Goal: Information Seeking & Learning: Learn about a topic

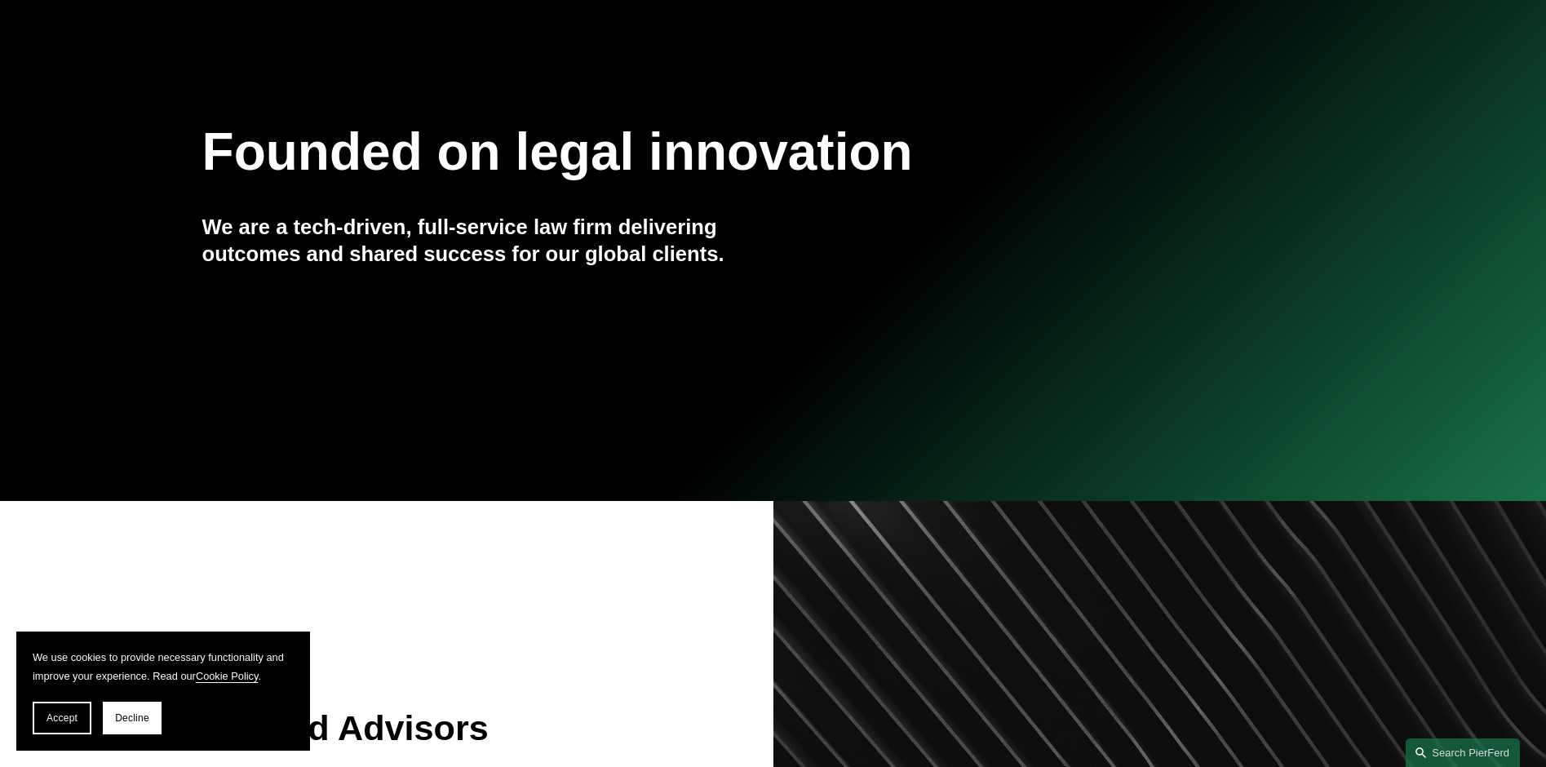
scroll to position [408, 0]
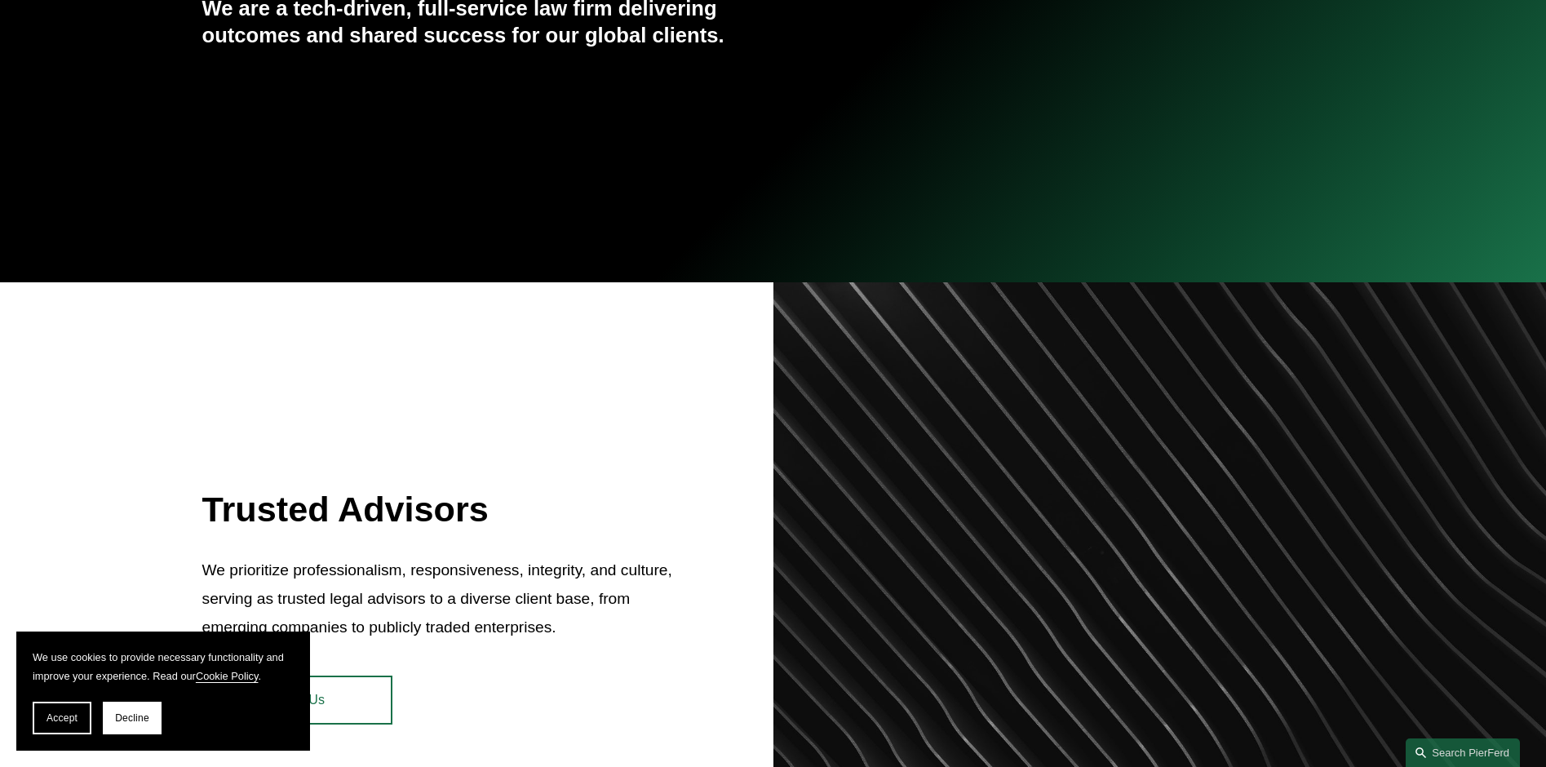
click at [455, 213] on div "Founded on legal innovation We are a tech-driven, full-service law firm deliver…" at bounding box center [773, 7] width 1546 height 499
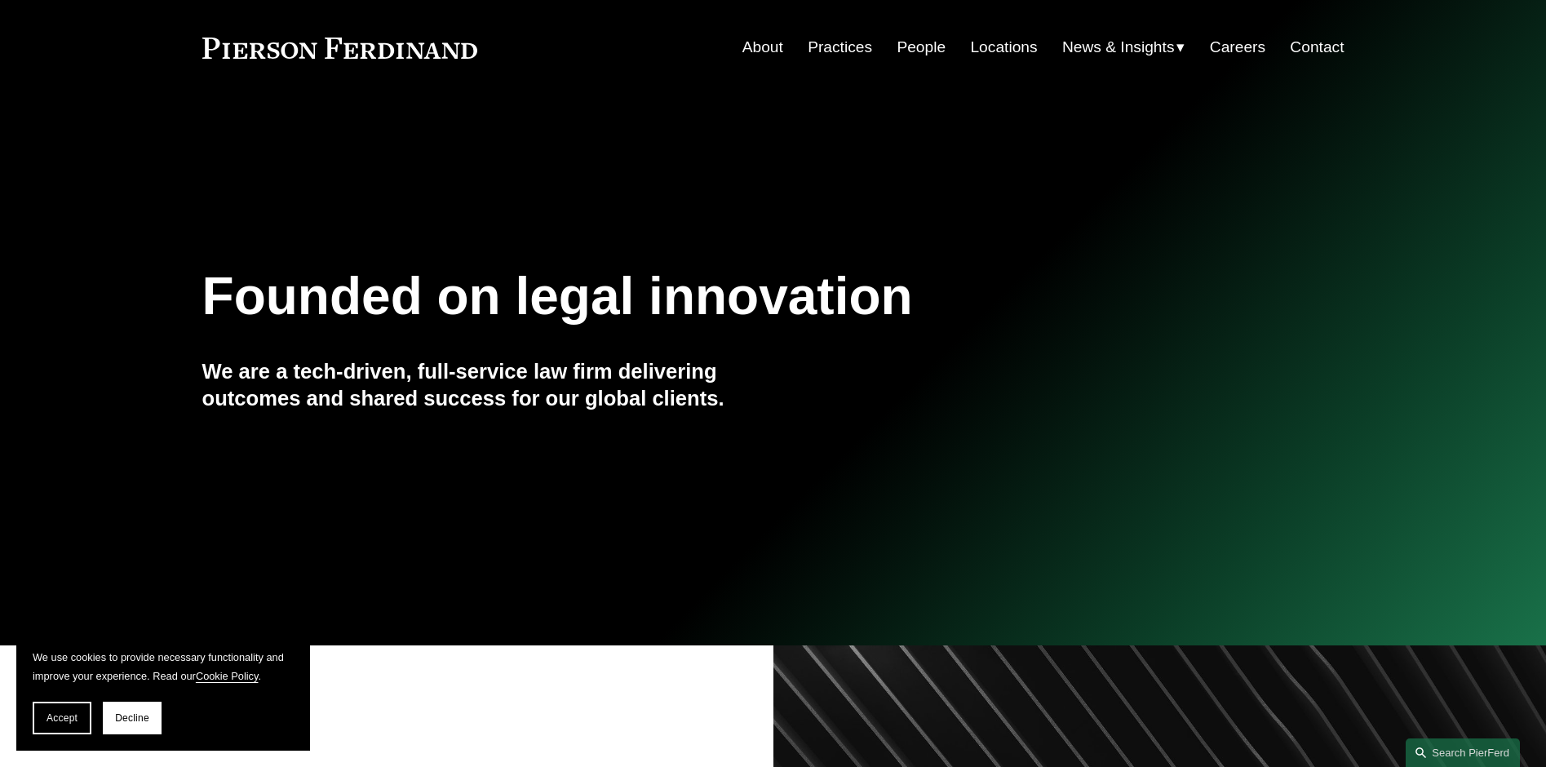
scroll to position [0, 0]
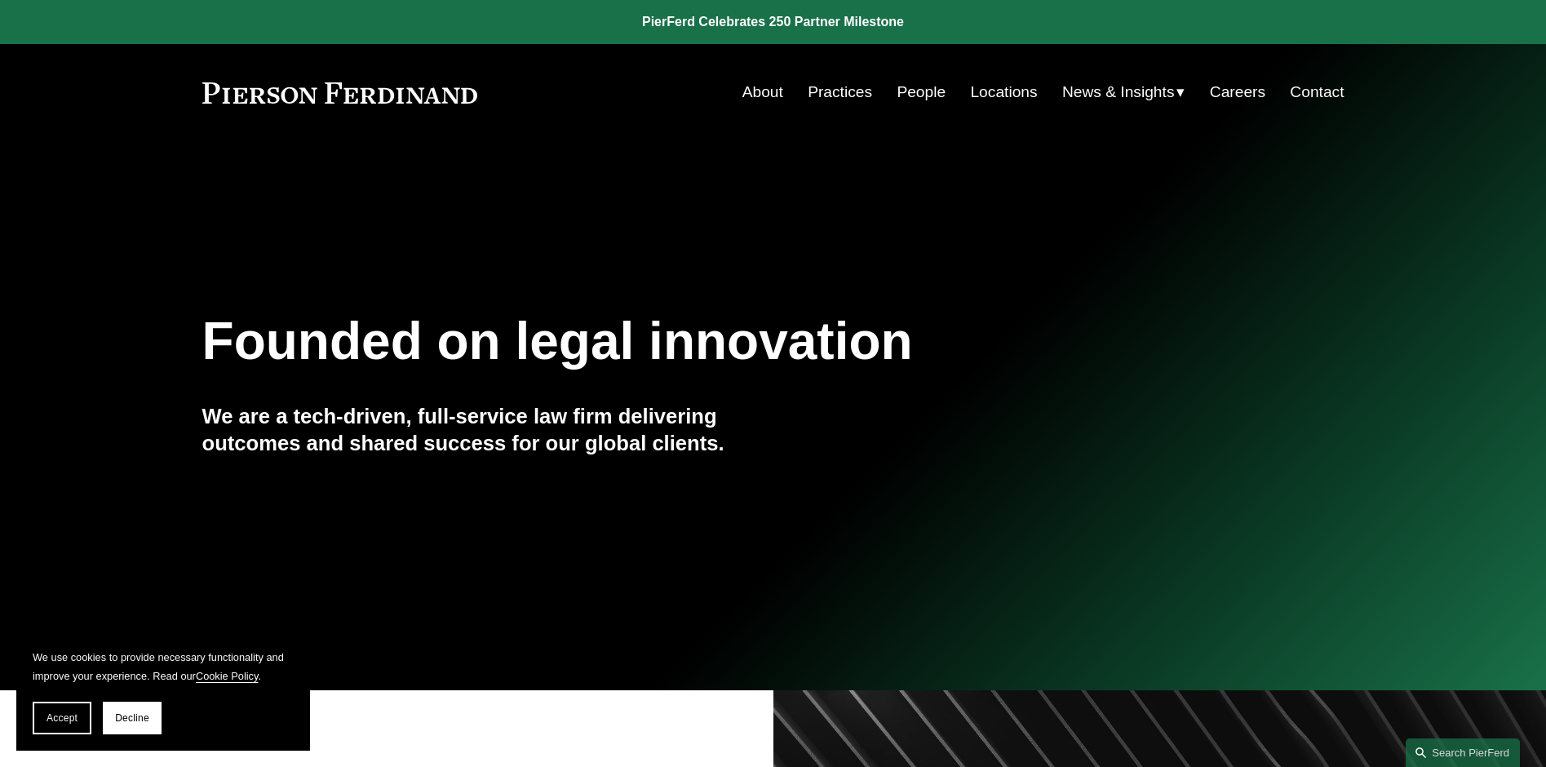
click at [765, 96] on link "About" at bounding box center [762, 92] width 41 height 31
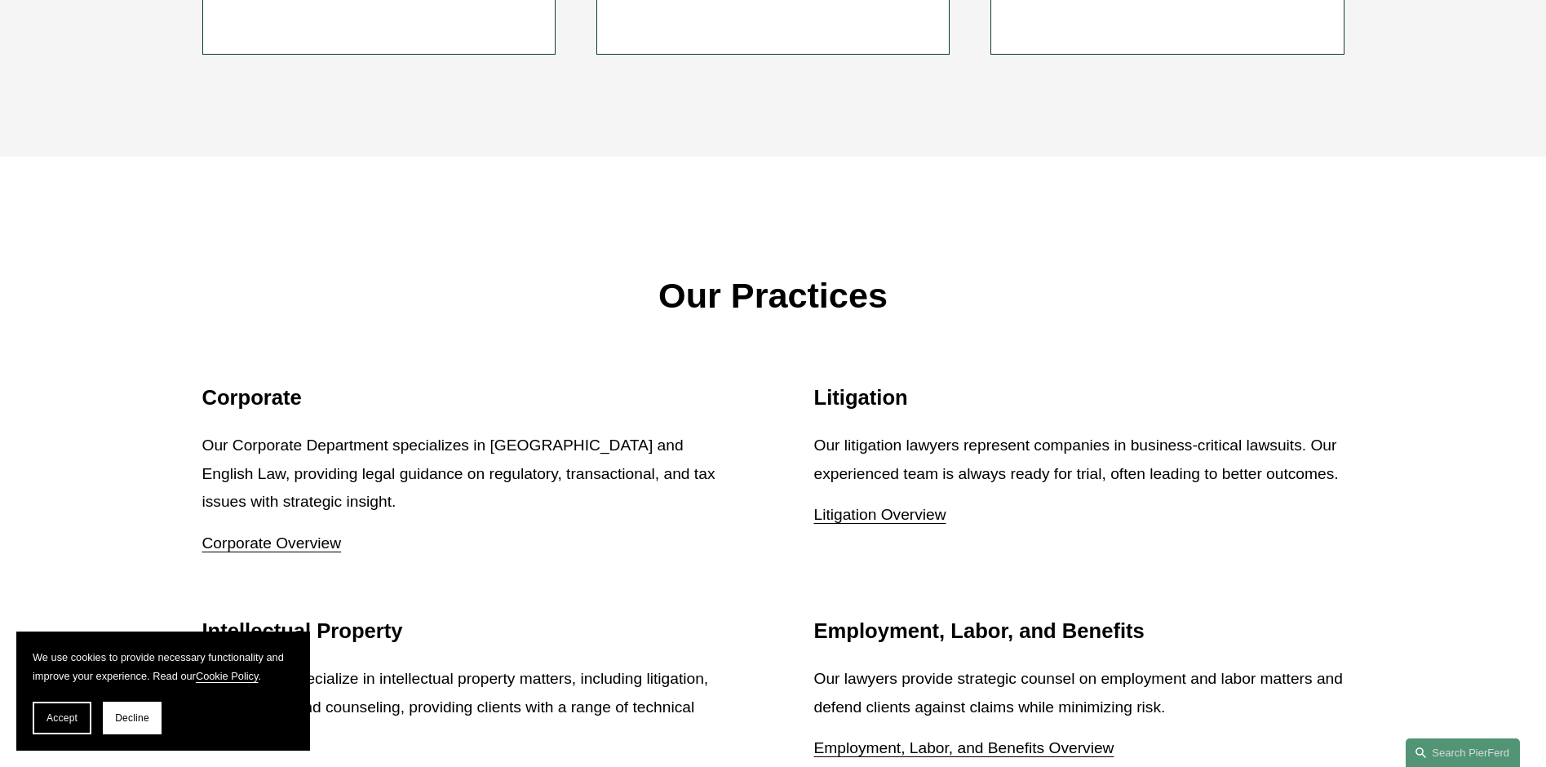
scroll to position [1958, 0]
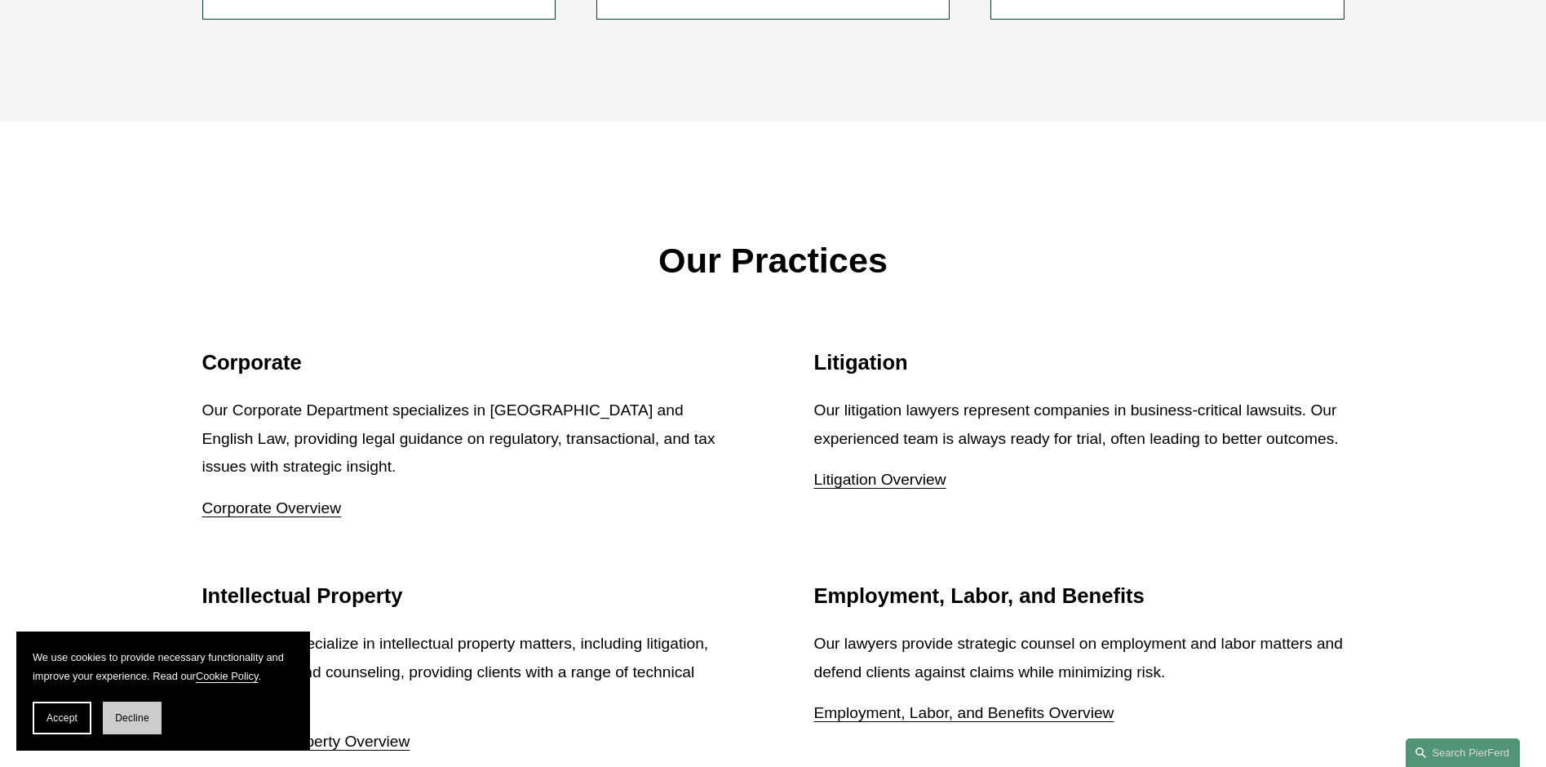
click at [130, 727] on button "Decline" at bounding box center [132, 718] width 59 height 33
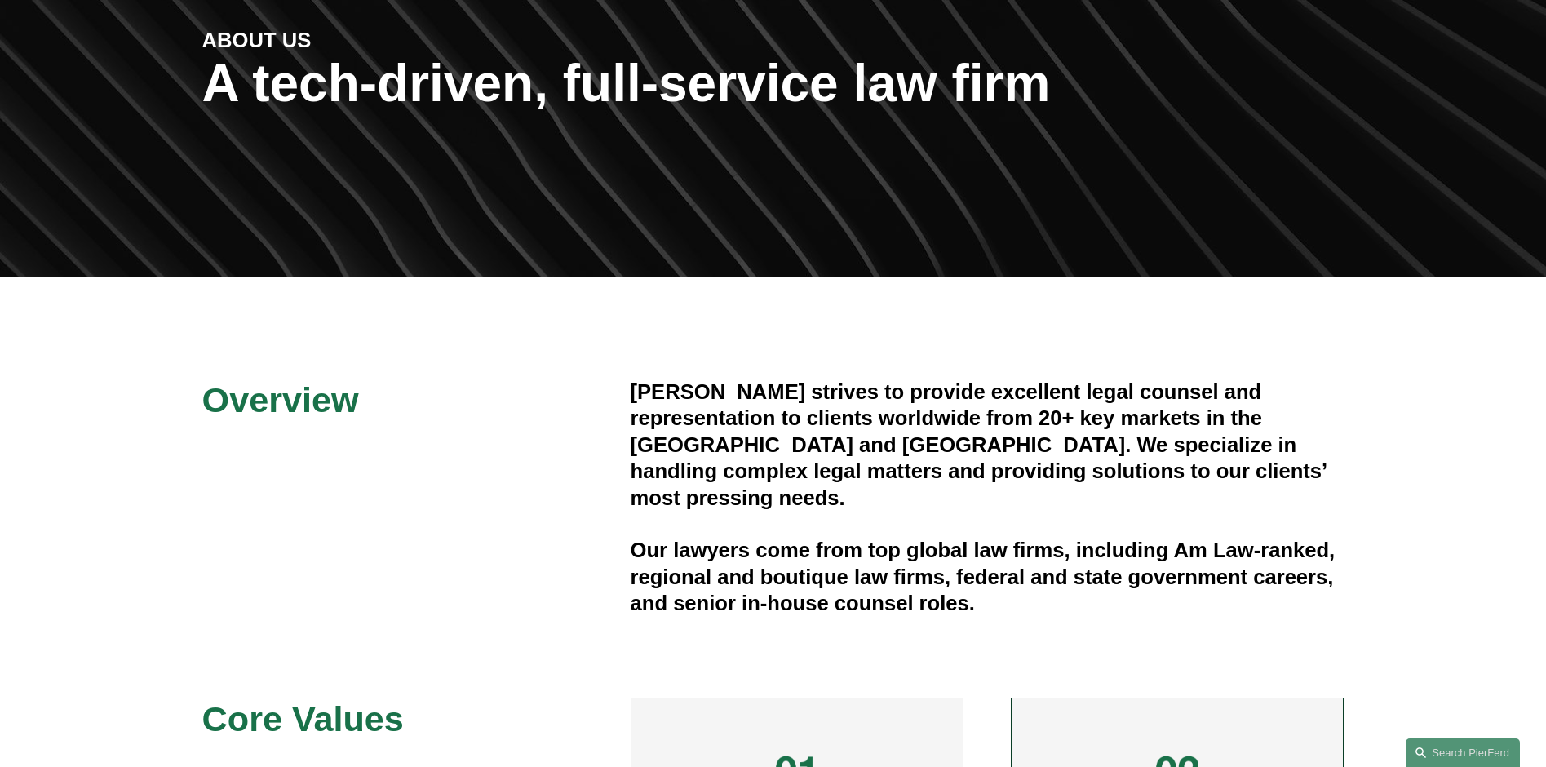
scroll to position [0, 0]
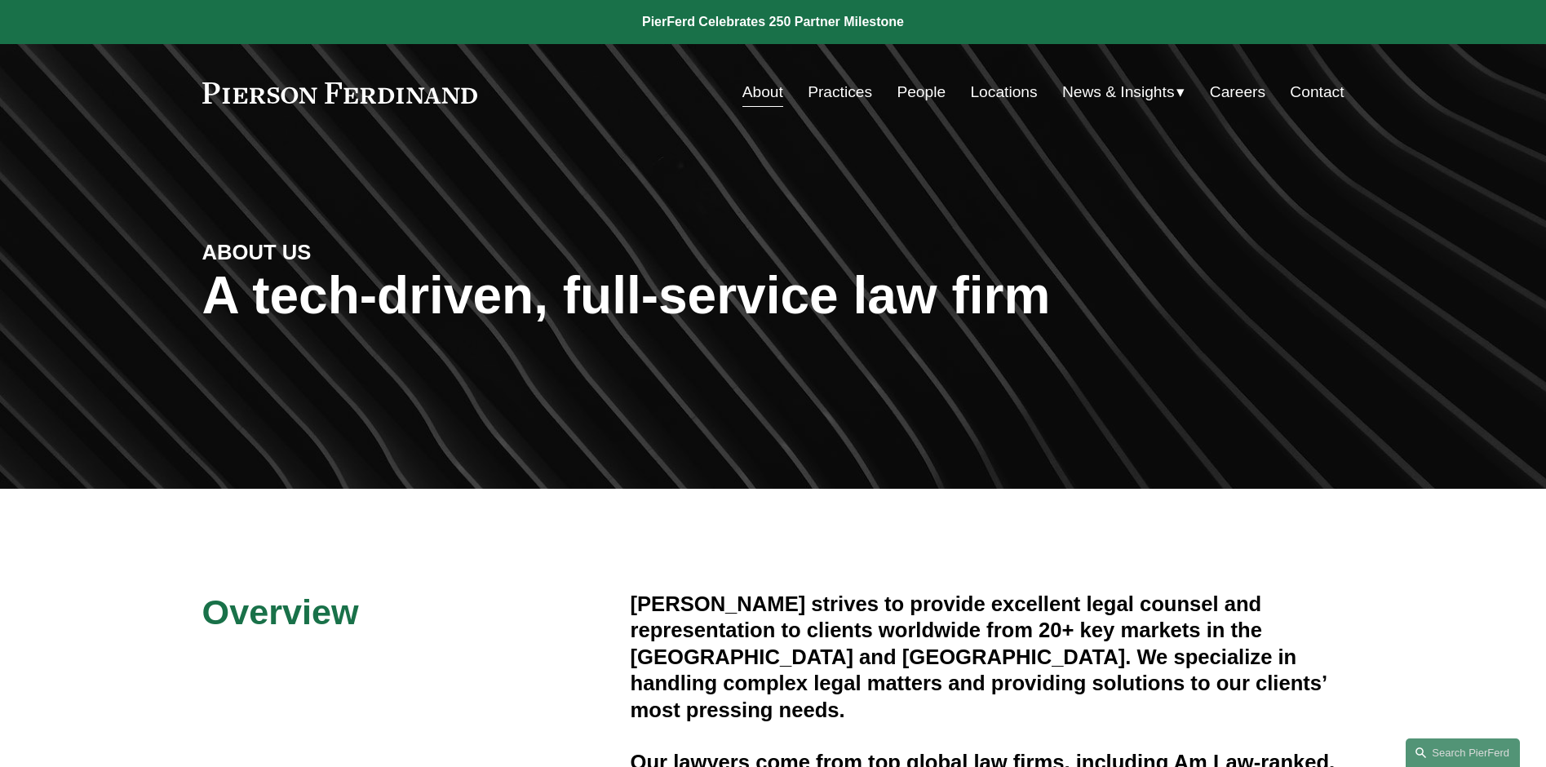
click at [926, 97] on link "People" at bounding box center [921, 92] width 49 height 31
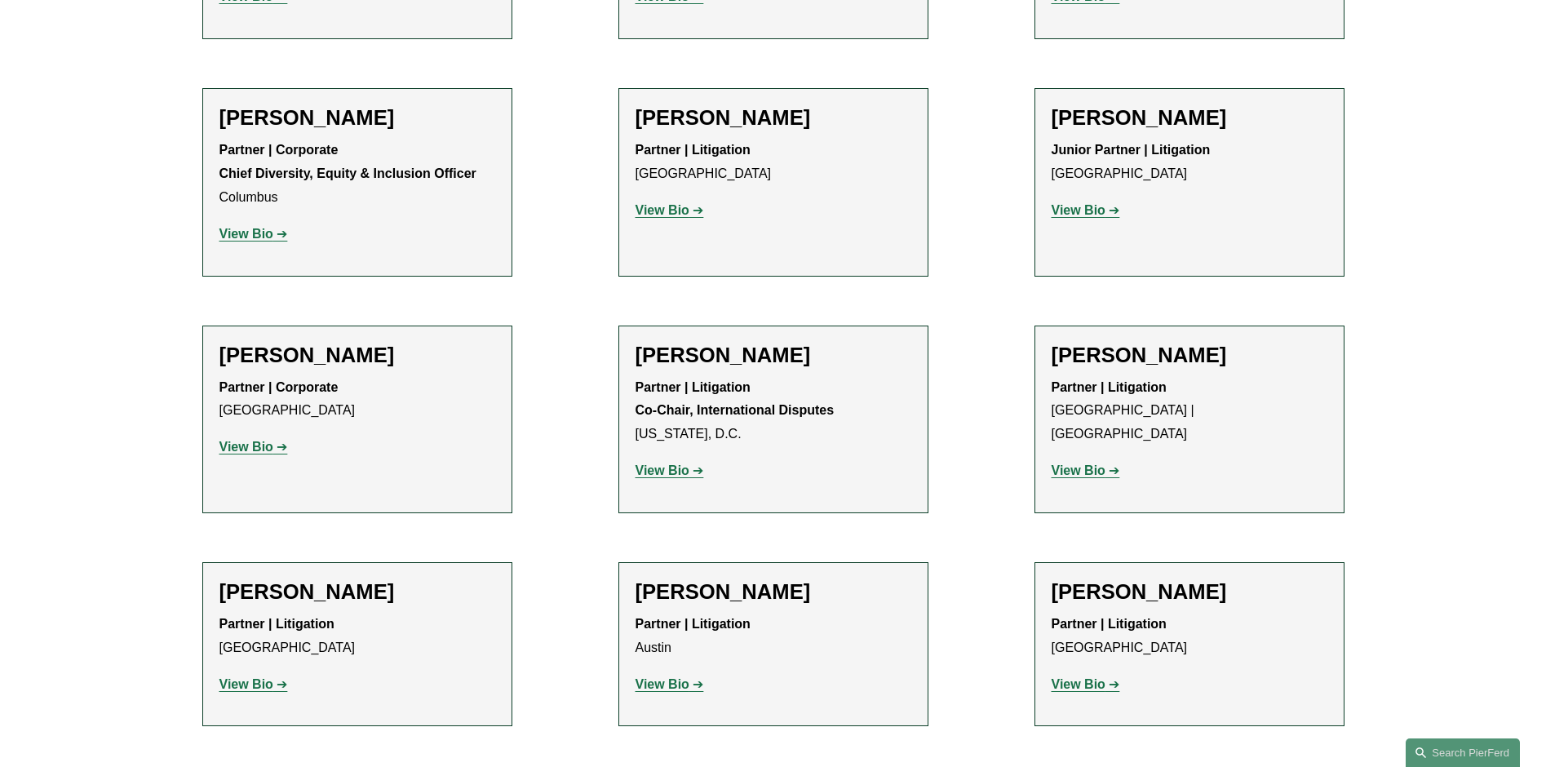
scroll to position [2774, 0]
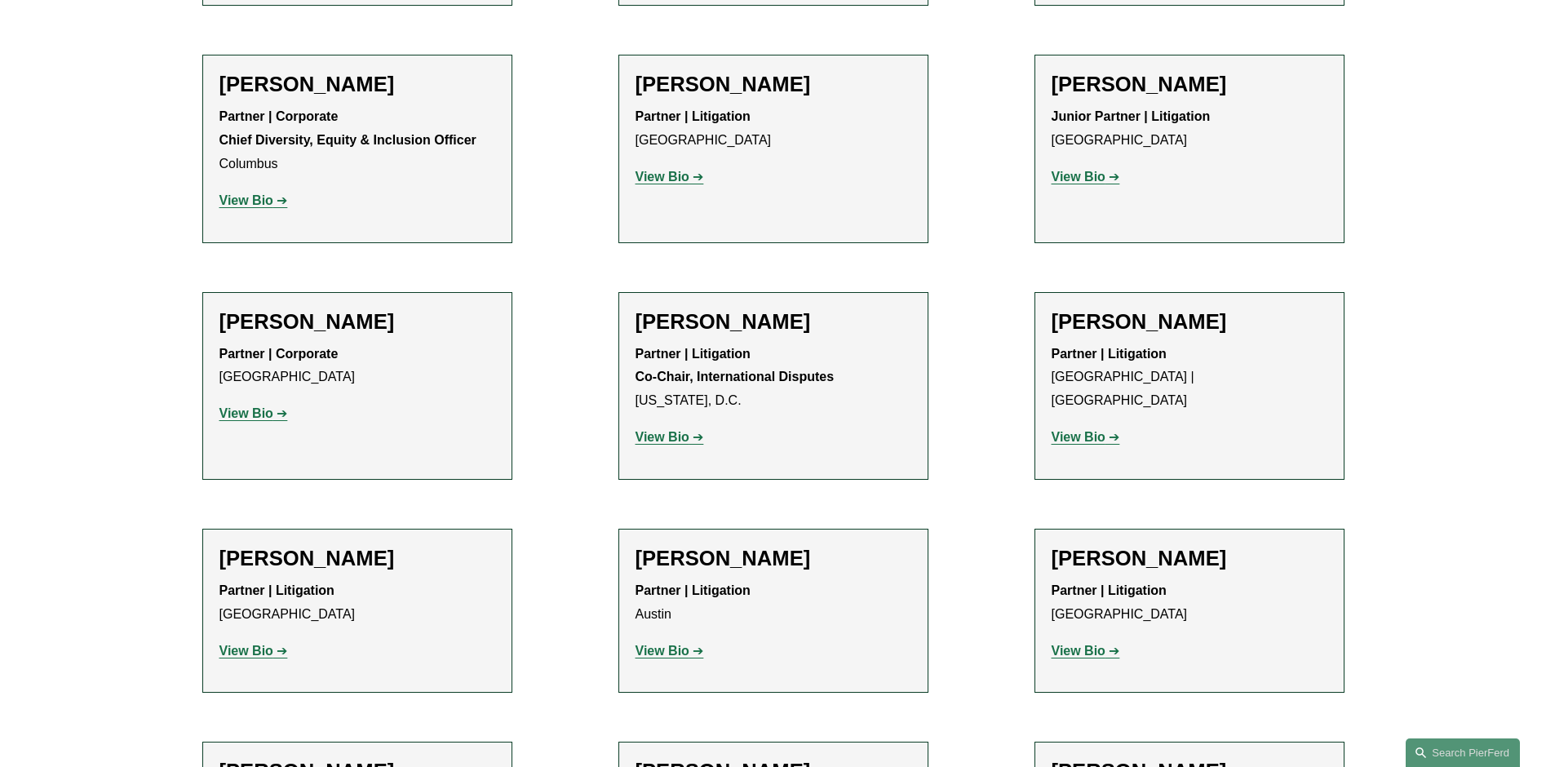
click at [680, 170] on strong "View Bio" at bounding box center [663, 177] width 54 height 14
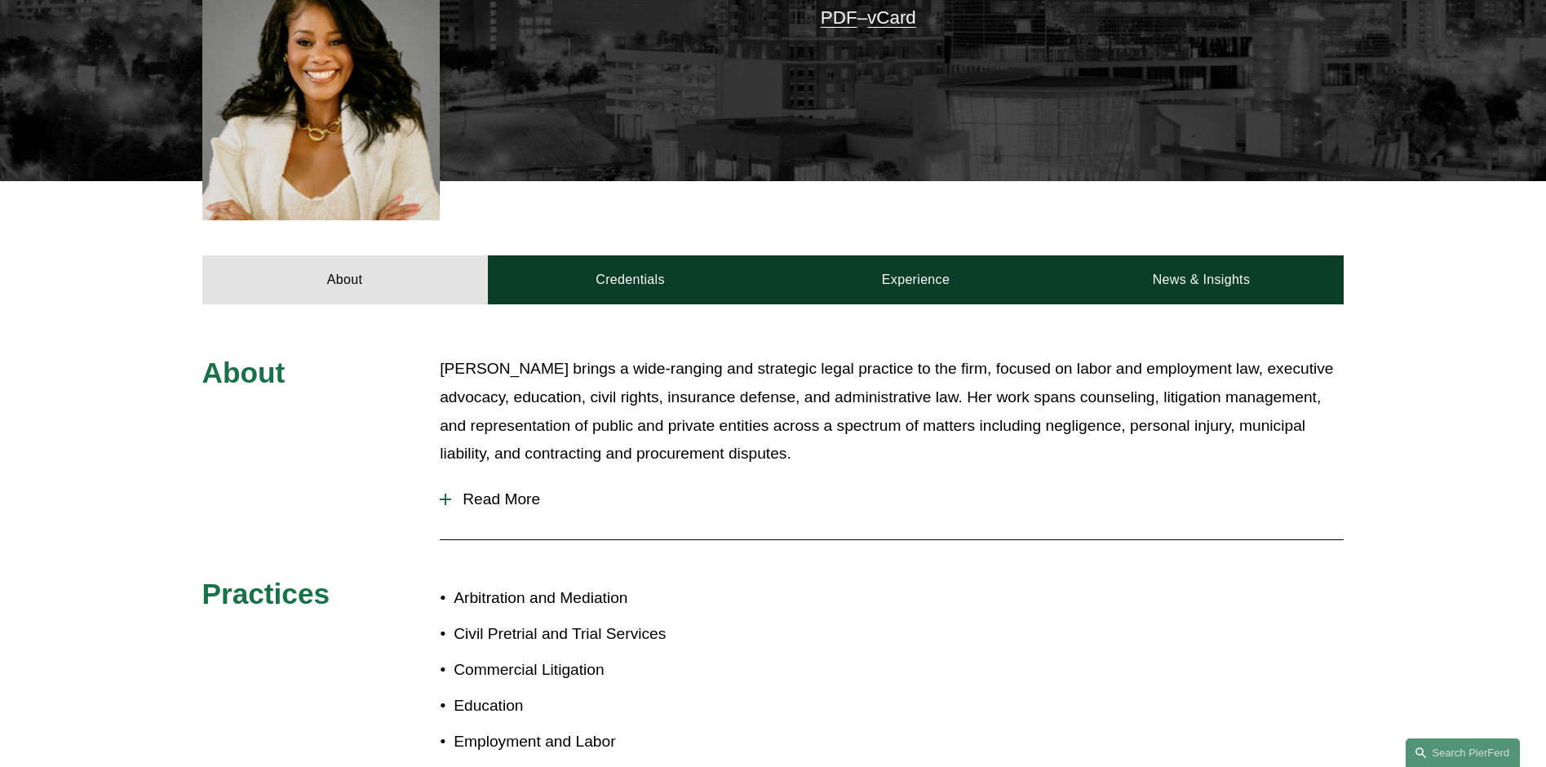
scroll to position [571, 0]
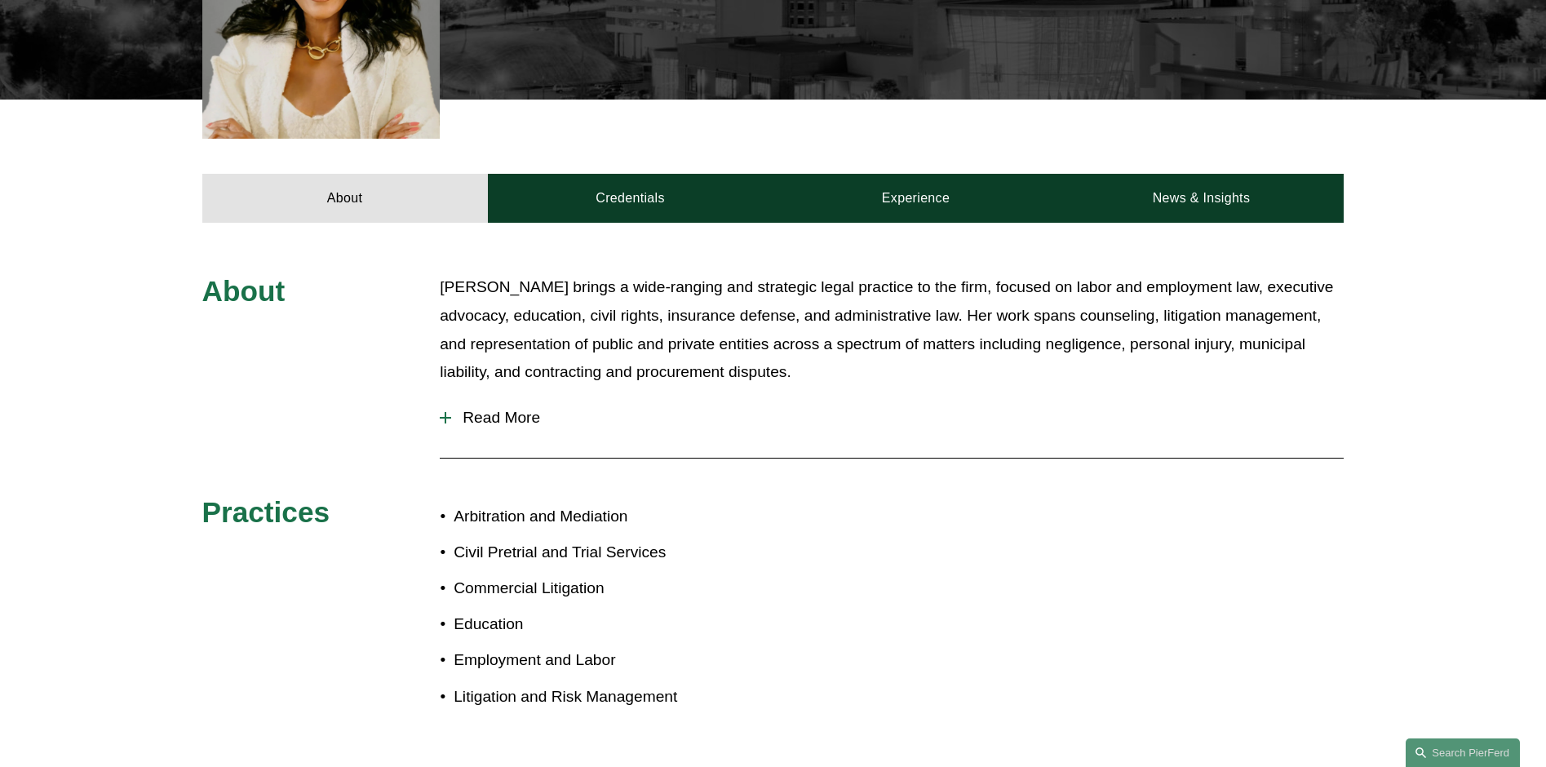
click at [448, 412] on div at bounding box center [445, 417] width 11 height 11
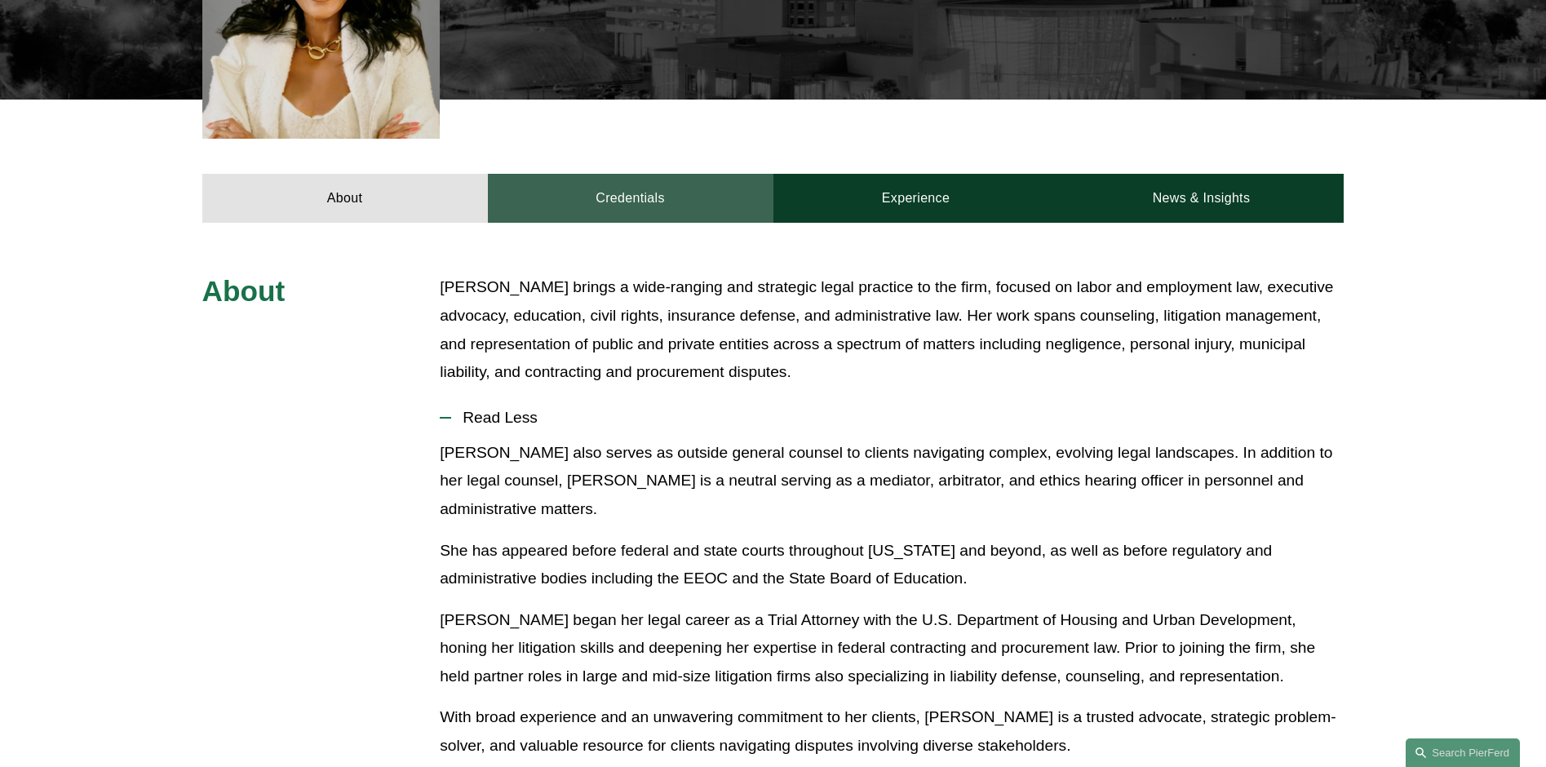
click at [583, 197] on link "Credentials" at bounding box center [631, 198] width 286 height 49
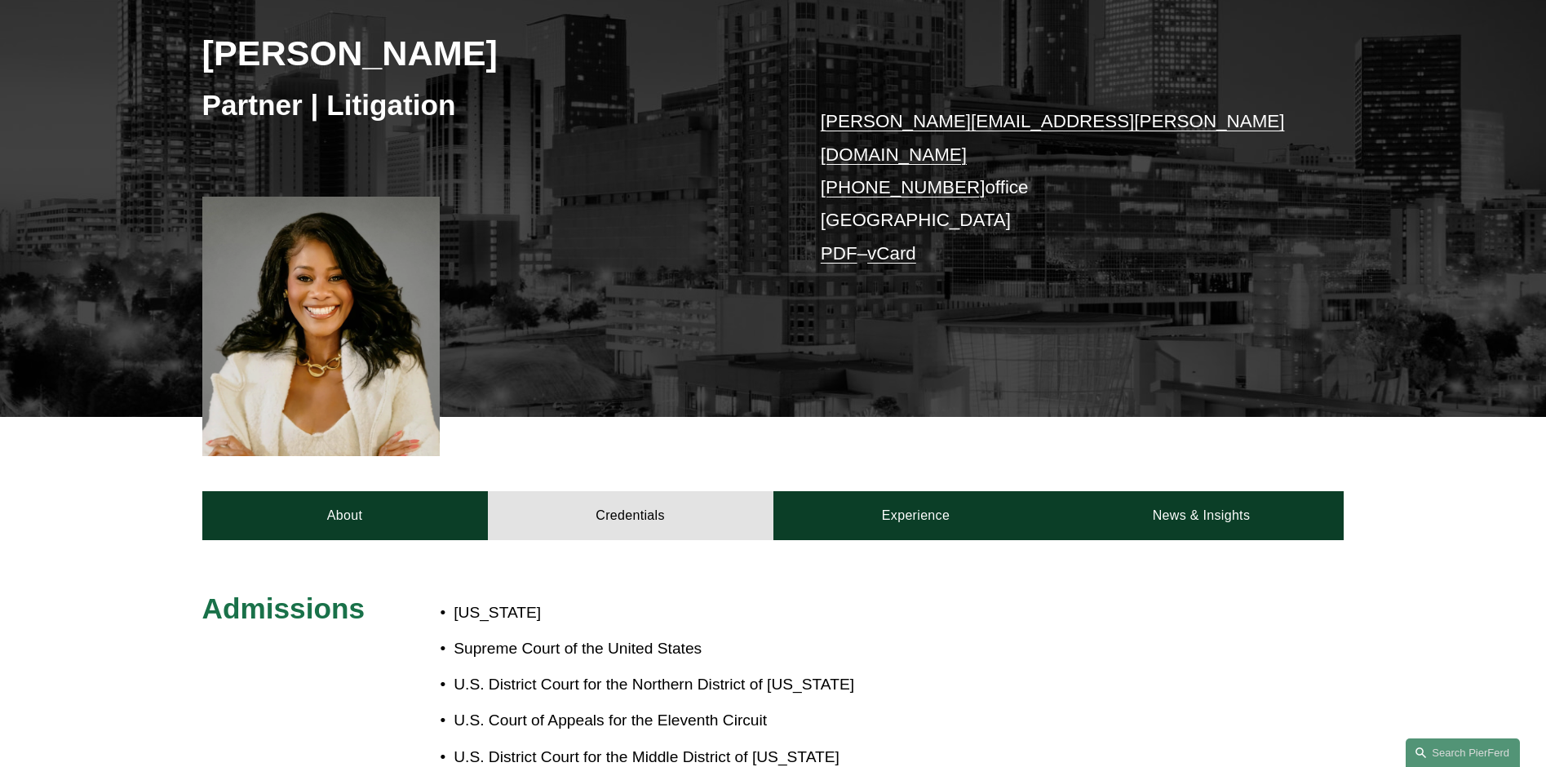
scroll to position [245, 0]
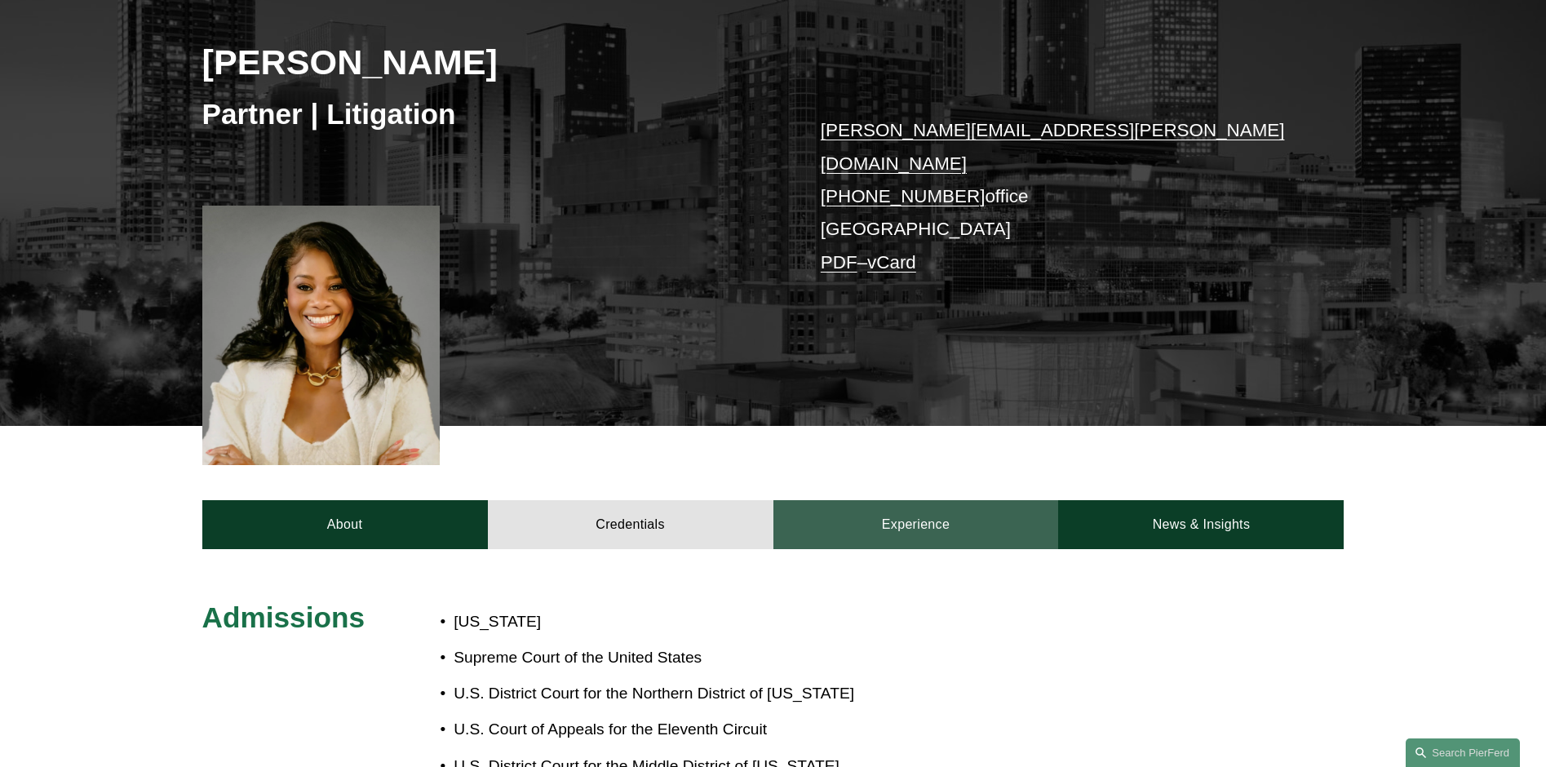
click at [912, 513] on link "Experience" at bounding box center [916, 524] width 286 height 49
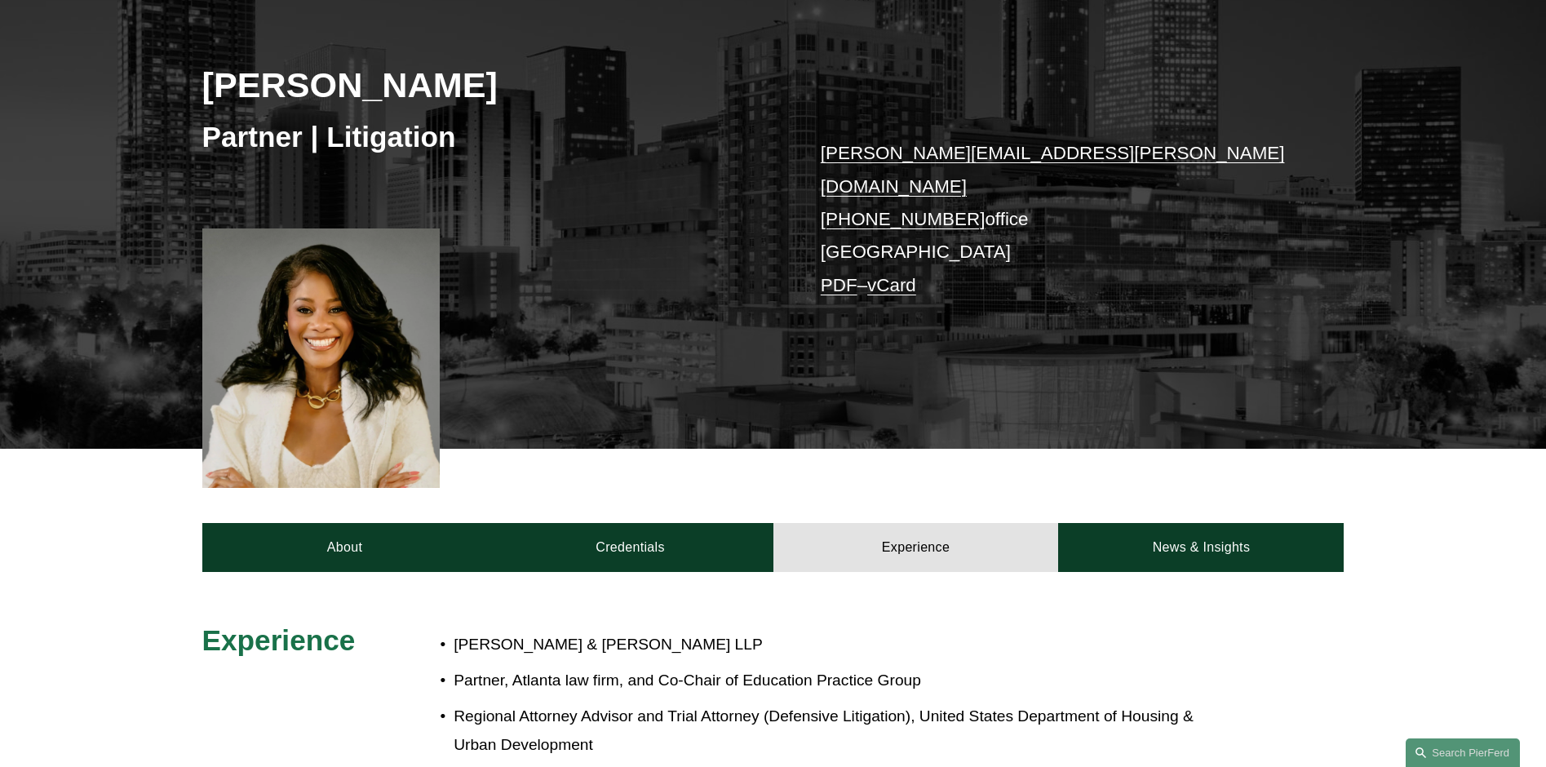
scroll to position [163, 0]
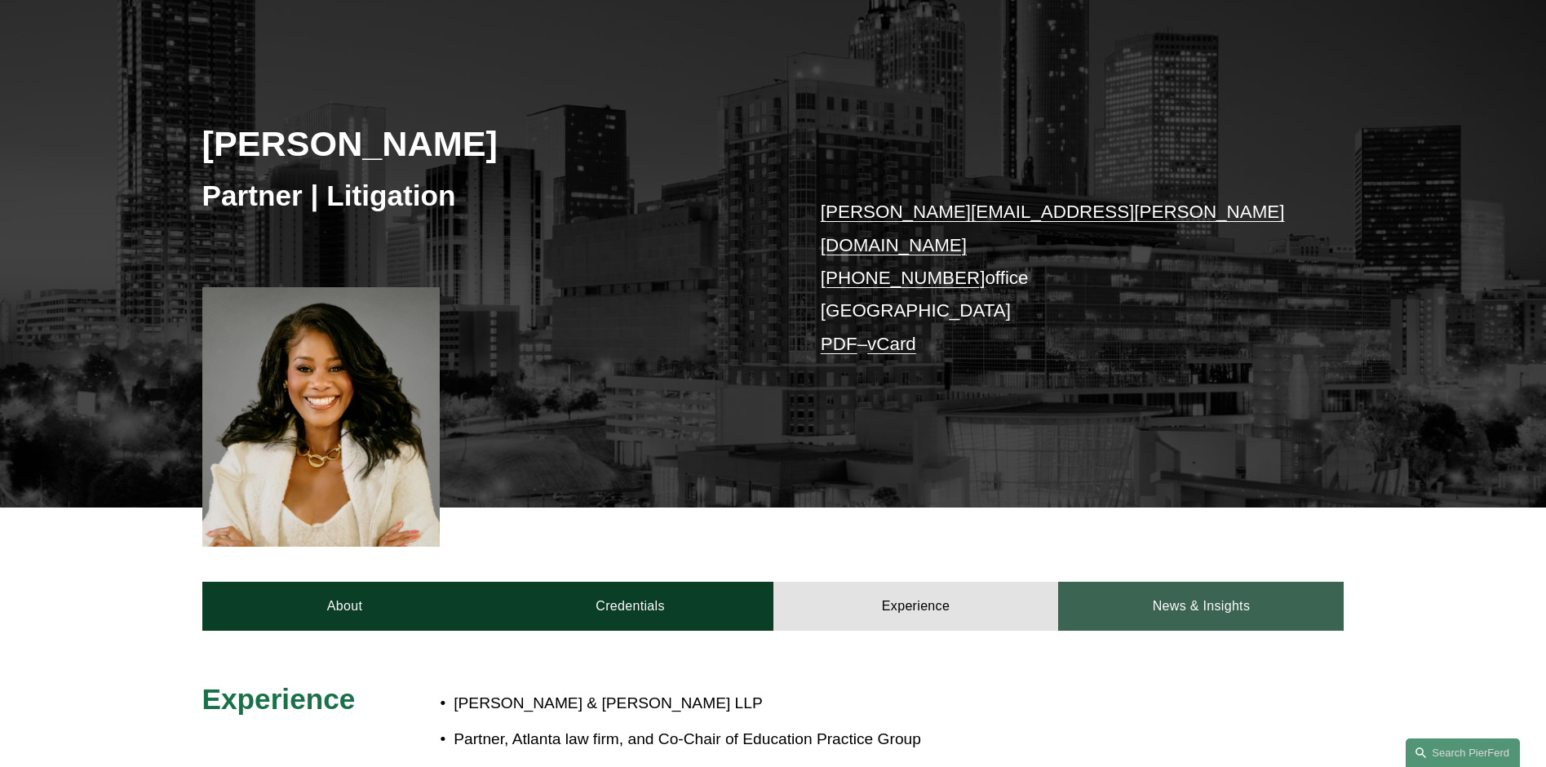
click at [1147, 596] on link "News & Insights" at bounding box center [1201, 606] width 286 height 49
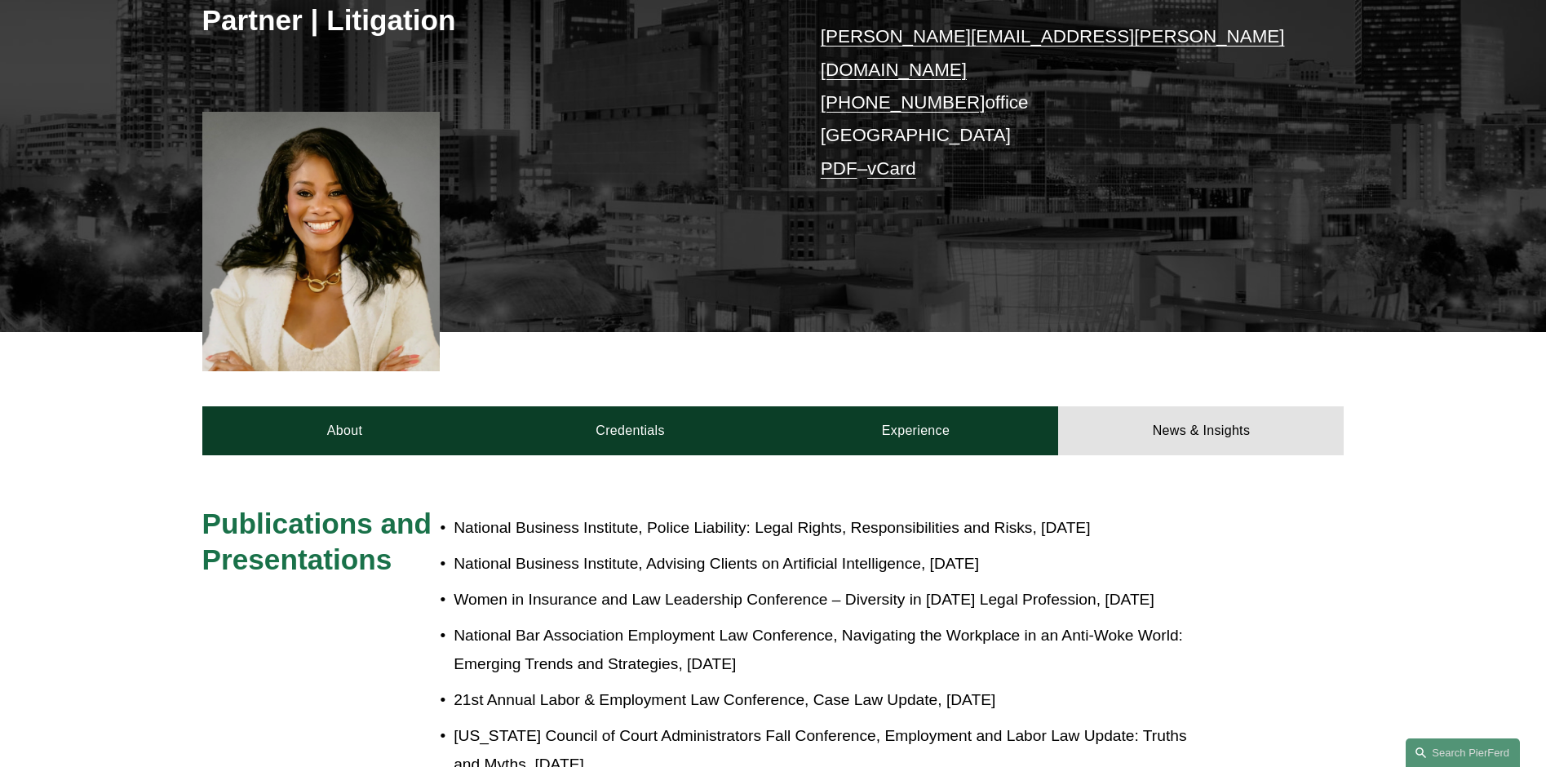
scroll to position [408, 0]
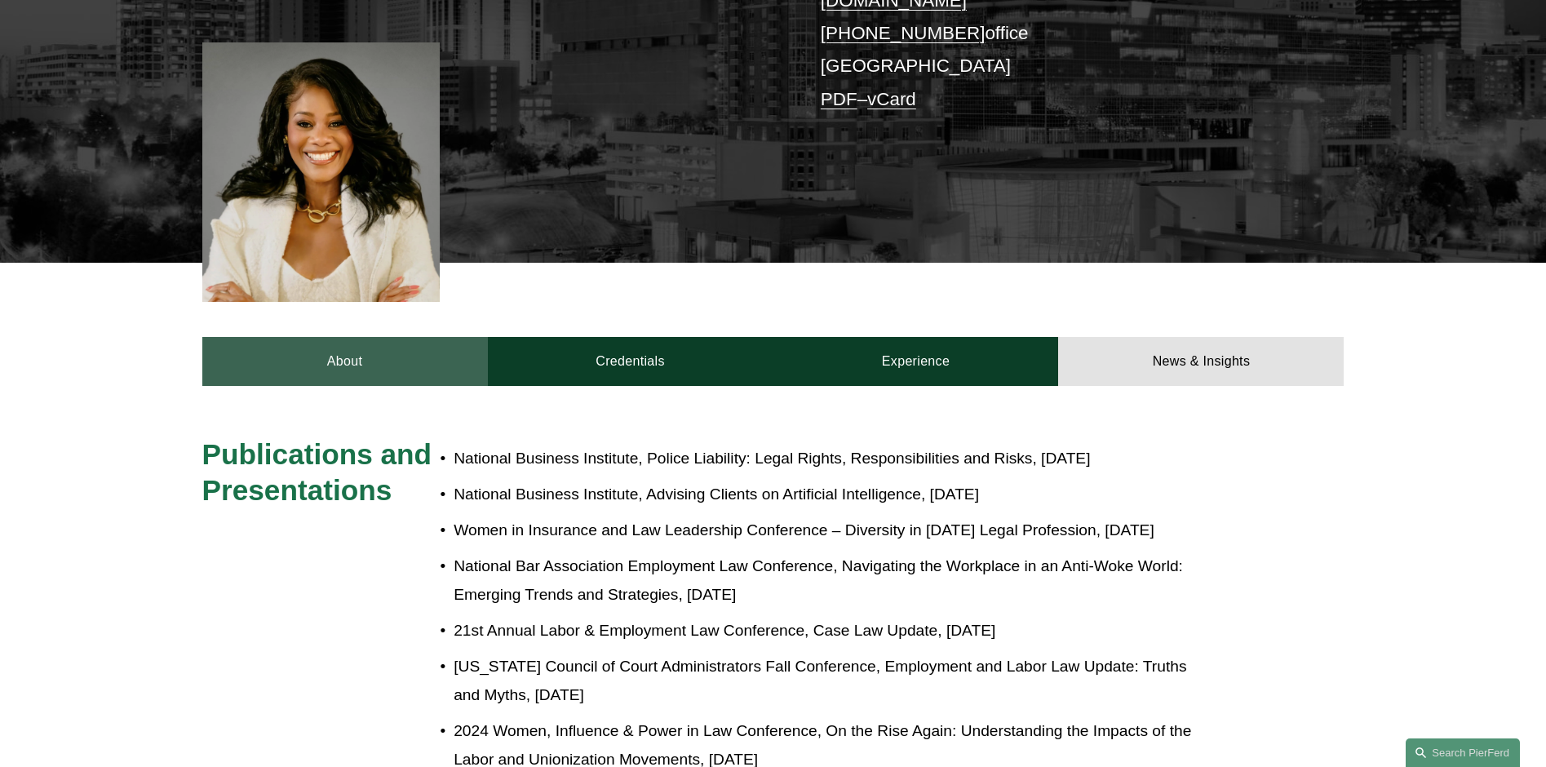
click at [361, 337] on link "About" at bounding box center [345, 361] width 286 height 49
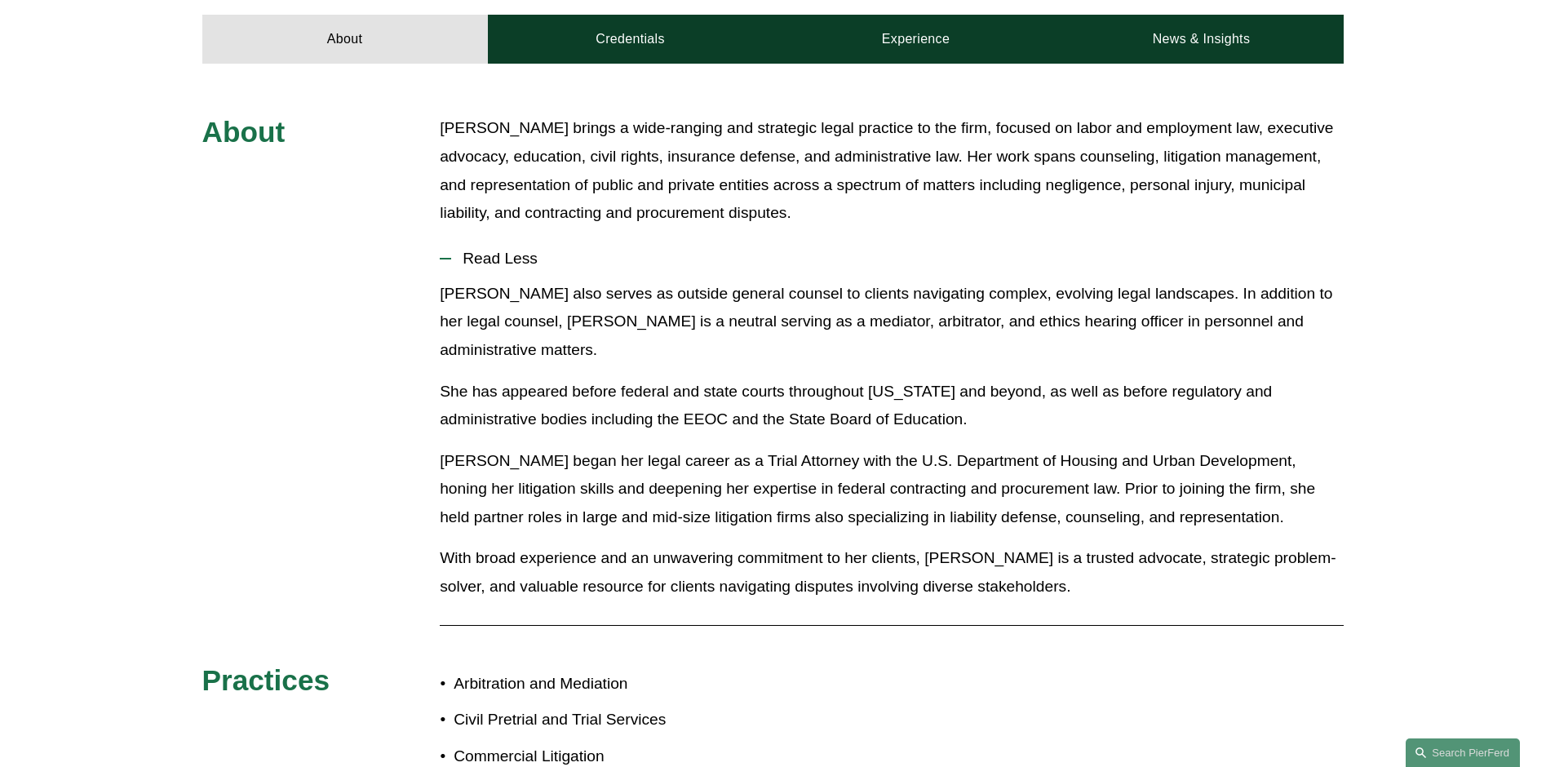
scroll to position [734, 0]
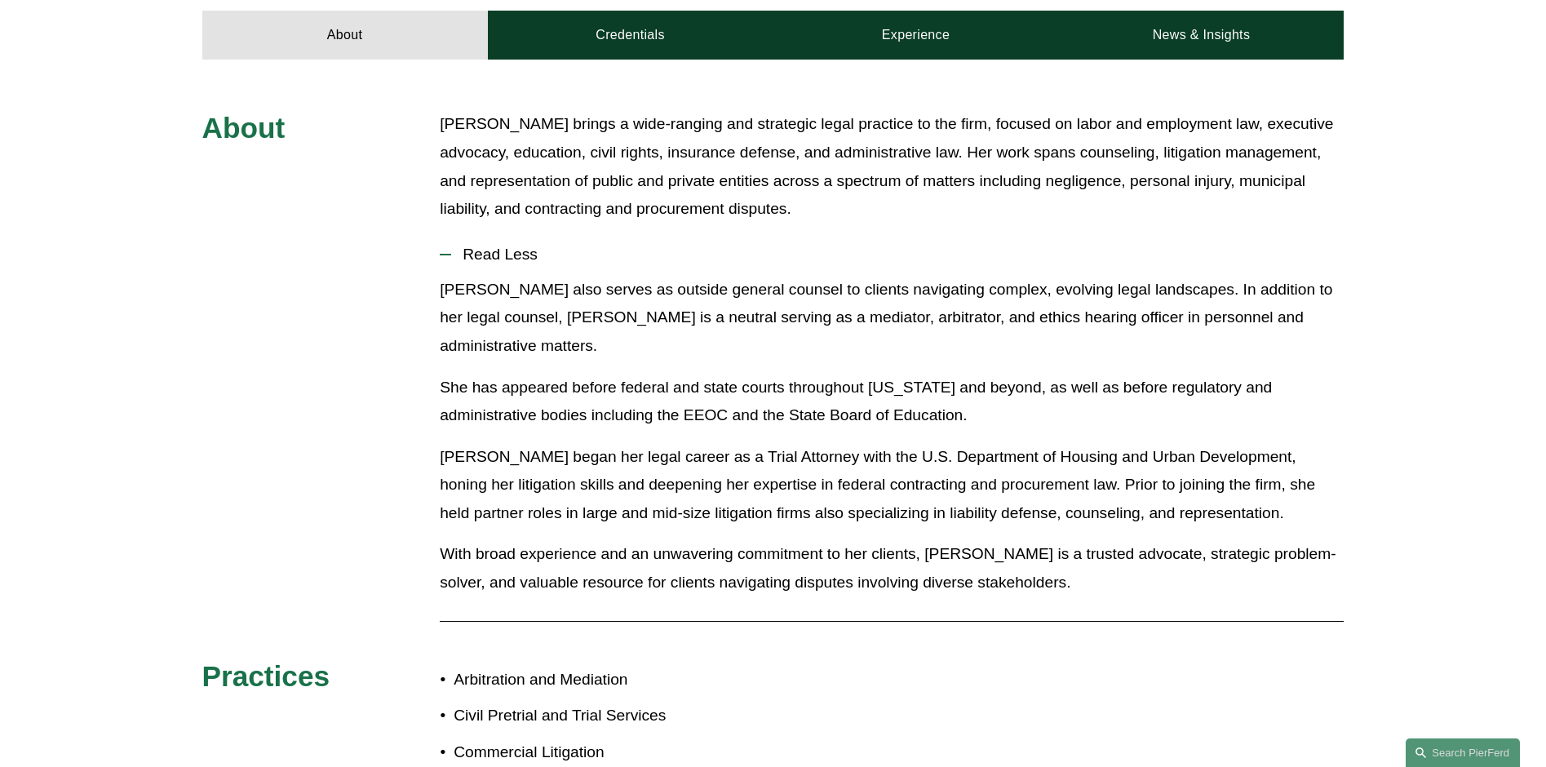
click at [442, 249] on div at bounding box center [445, 254] width 11 height 11
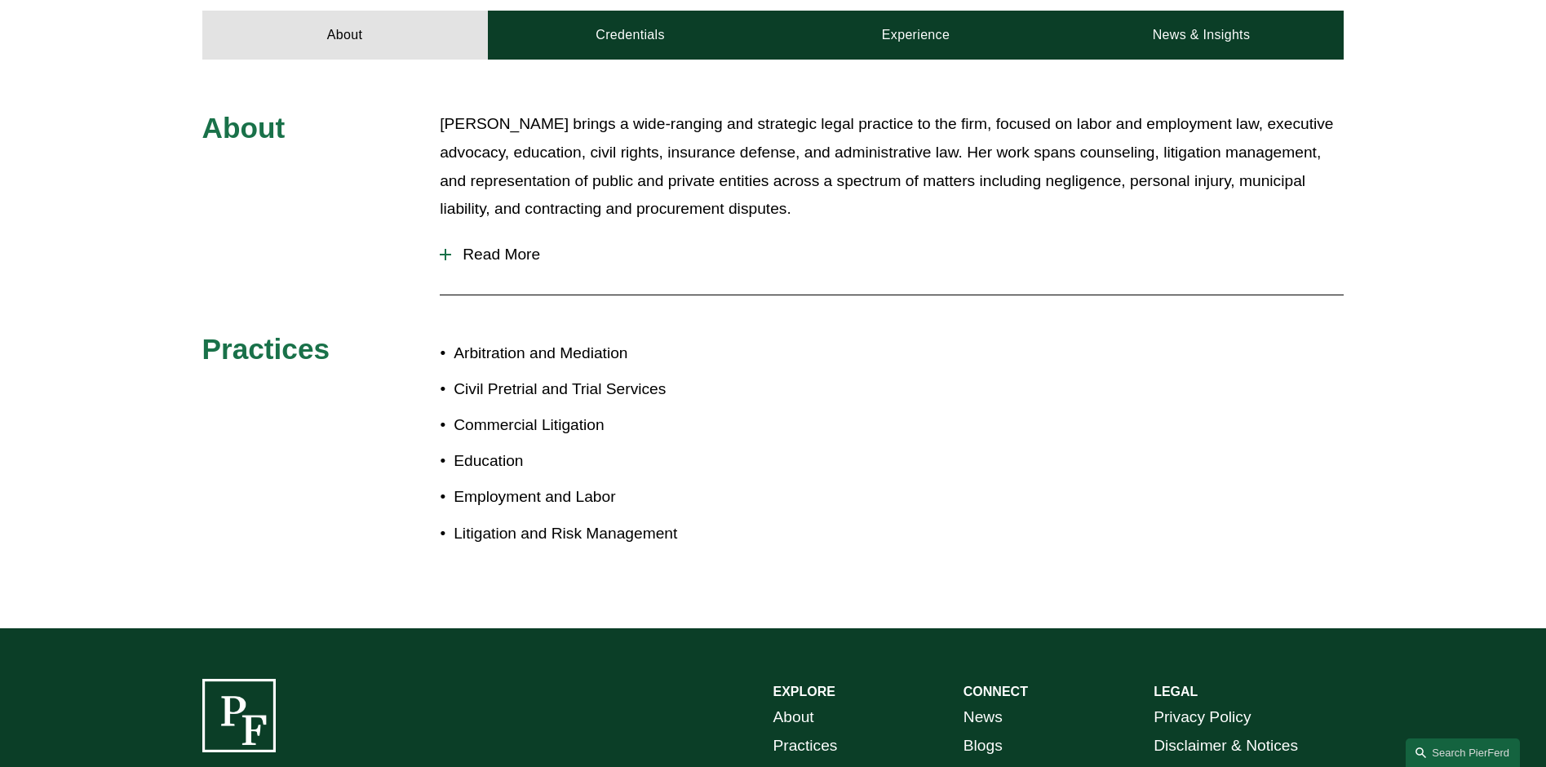
click at [442, 249] on div at bounding box center [445, 254] width 11 height 11
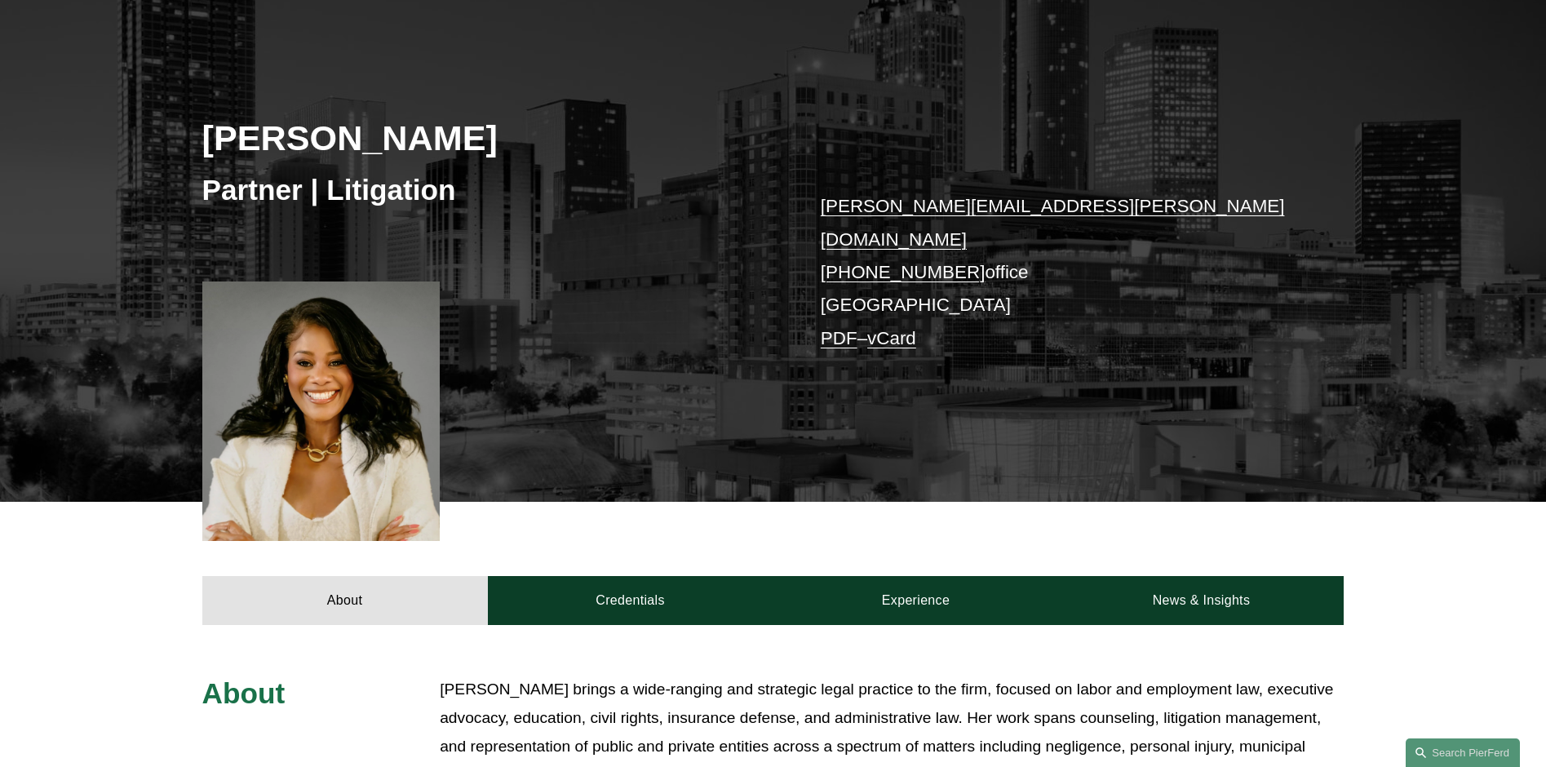
scroll to position [0, 0]
